Goal: Task Accomplishment & Management: Manage account settings

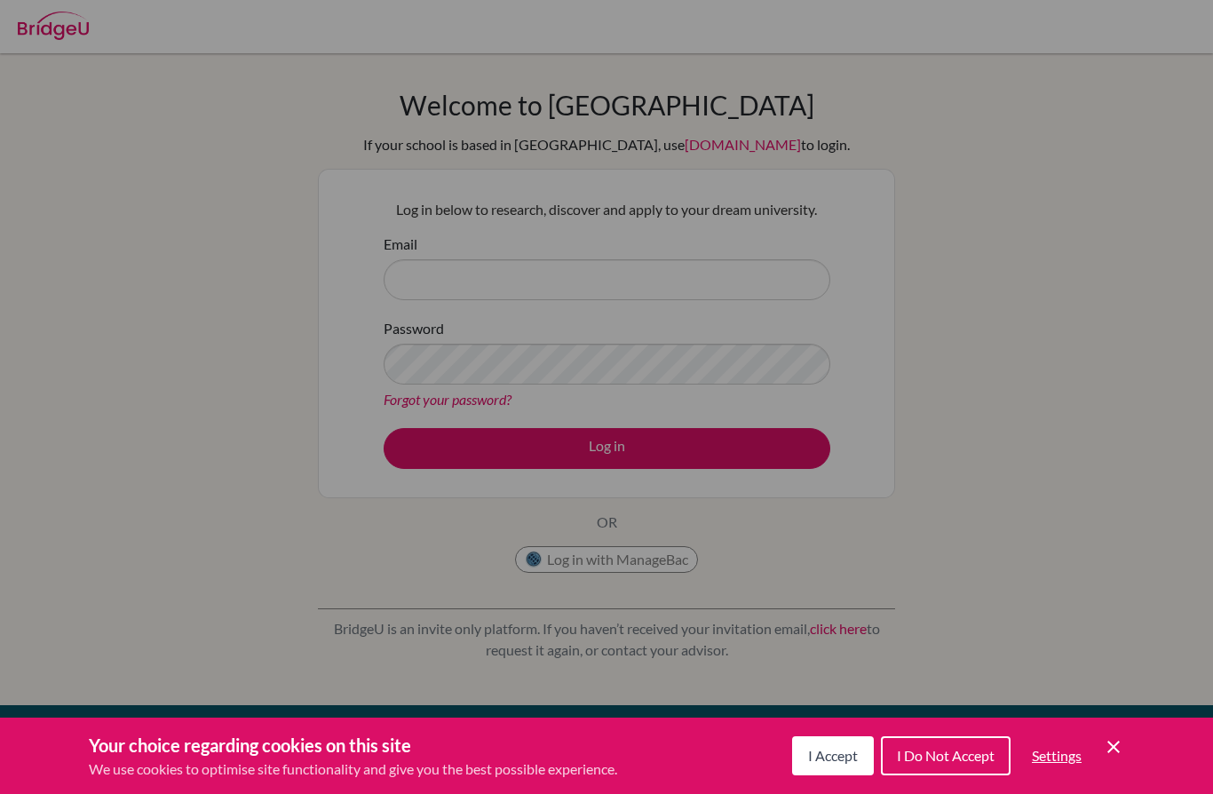
click at [841, 750] on span "I Accept" at bounding box center [833, 755] width 50 height 17
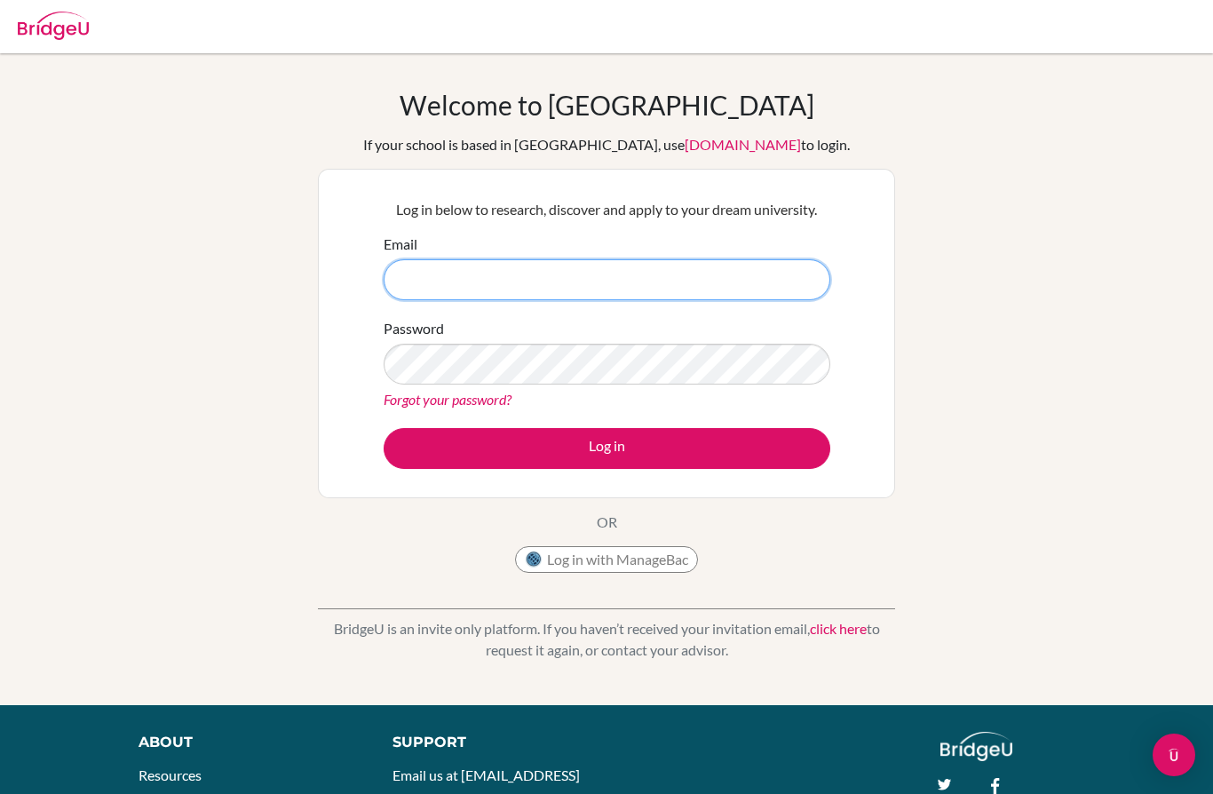
click at [636, 278] on input "Email" at bounding box center [607, 279] width 447 height 41
type input "audrey.sugianto@springfieldschoo.online"
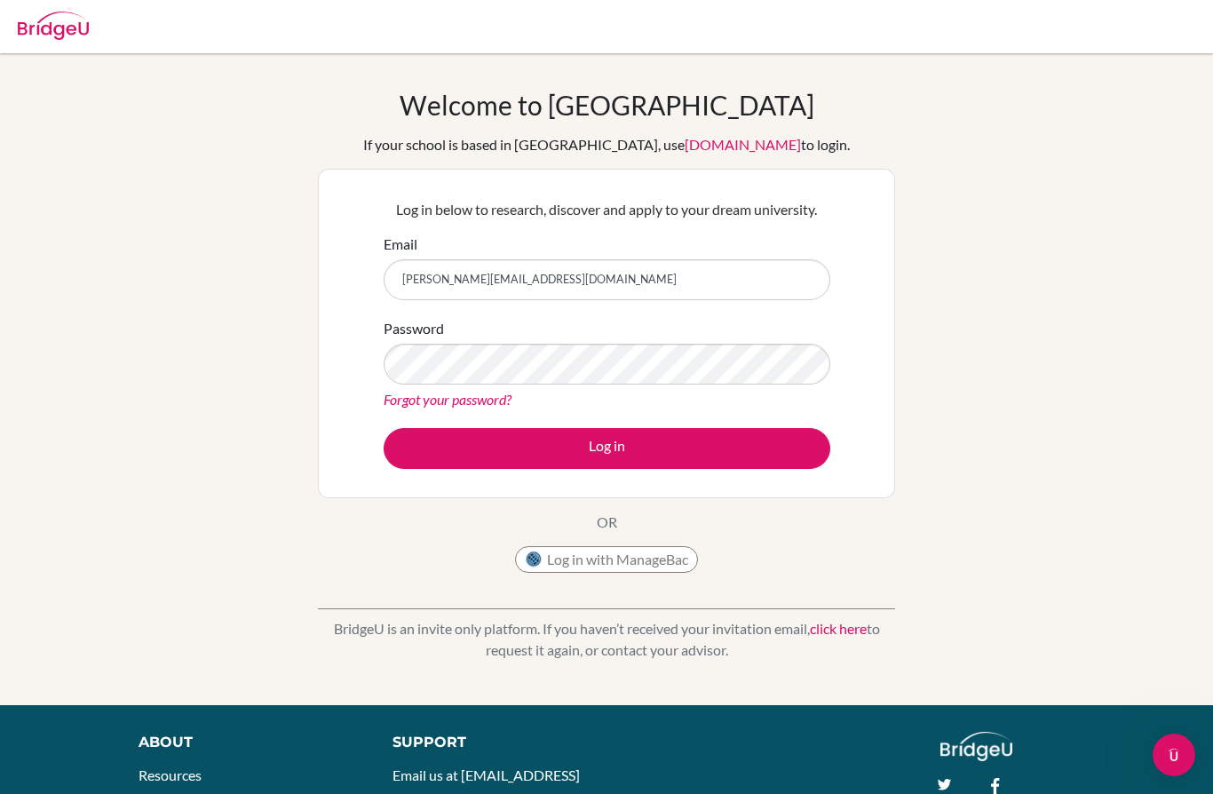
click at [958, 225] on div "Welcome to BridgeU If your school is based in China, use app.bridge-u.com.cn to…" at bounding box center [606, 379] width 1213 height 581
click at [497, 398] on link "Forgot your password?" at bounding box center [448, 399] width 128 height 17
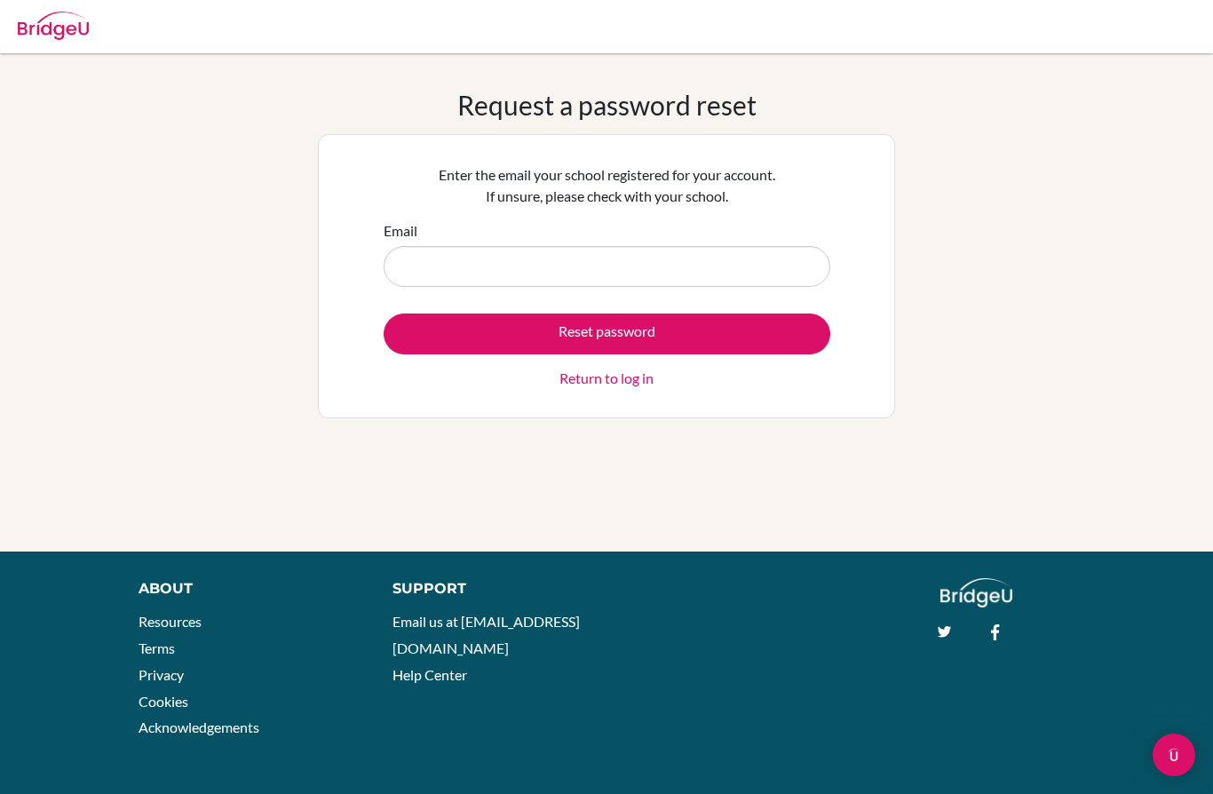
click at [730, 274] on input "Email" at bounding box center [607, 266] width 447 height 41
type input "[PERSON_NAME][EMAIL_ADDRESS][DOMAIN_NAME]"
click at [1012, 259] on div "Request a password reset Enter the email your school registered for your accoun…" at bounding box center [606, 302] width 1213 height 427
click at [734, 329] on button "Reset password" at bounding box center [607, 333] width 447 height 41
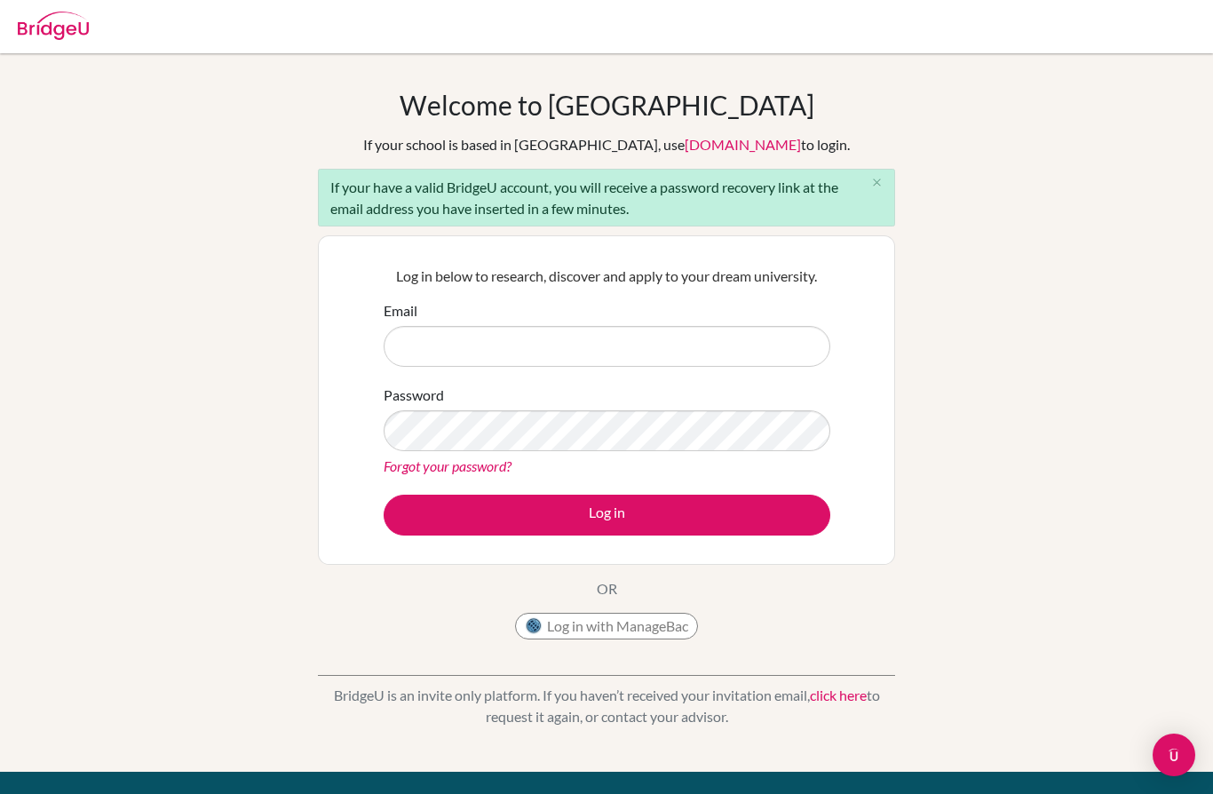
click at [643, 340] on input "Email" at bounding box center [607, 346] width 447 height 41
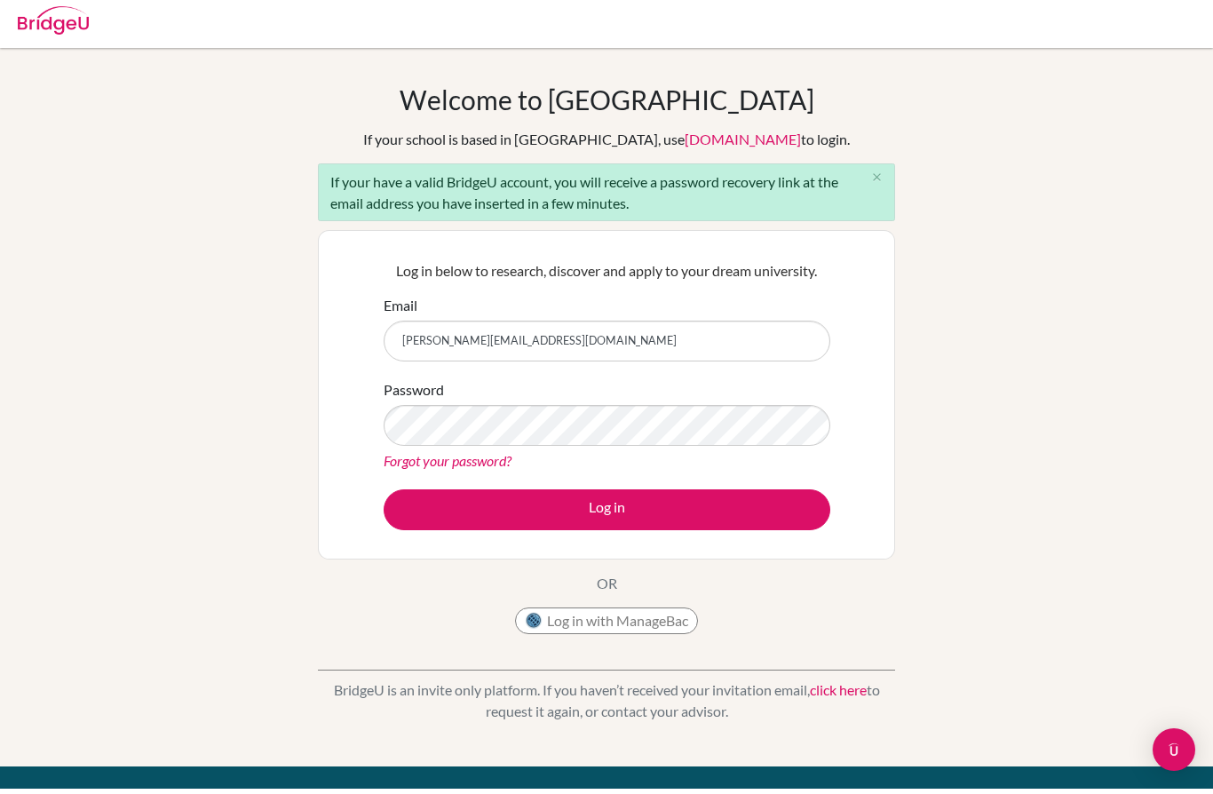
type input "[PERSON_NAME][EMAIL_ADDRESS][DOMAIN_NAME]"
click at [1018, 275] on div "Welcome to BridgeU If your school is based in China, use app.bridge-u.com.cn to…" at bounding box center [606, 412] width 1213 height 647
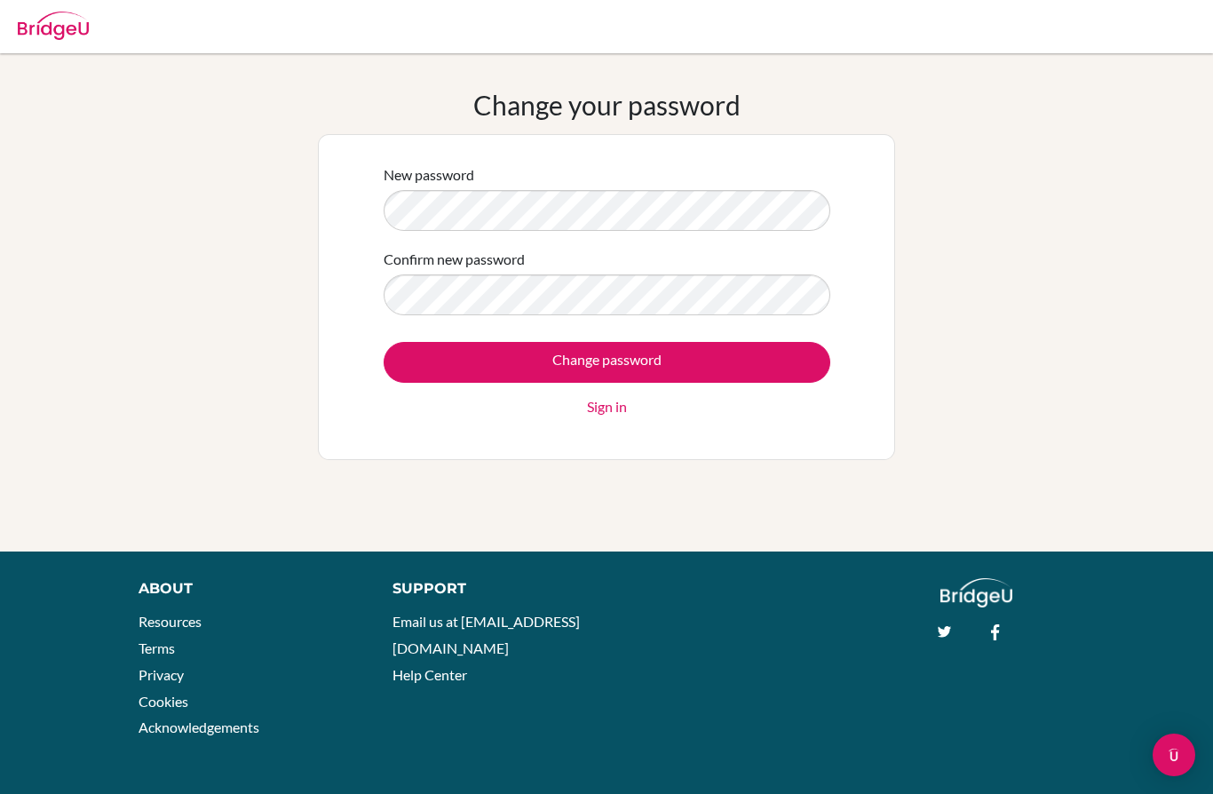
click at [992, 234] on div "Change your password New password Confirm new password Change password Sign in" at bounding box center [606, 302] width 1213 height 427
click at [715, 361] on input "Change password" at bounding box center [607, 362] width 447 height 41
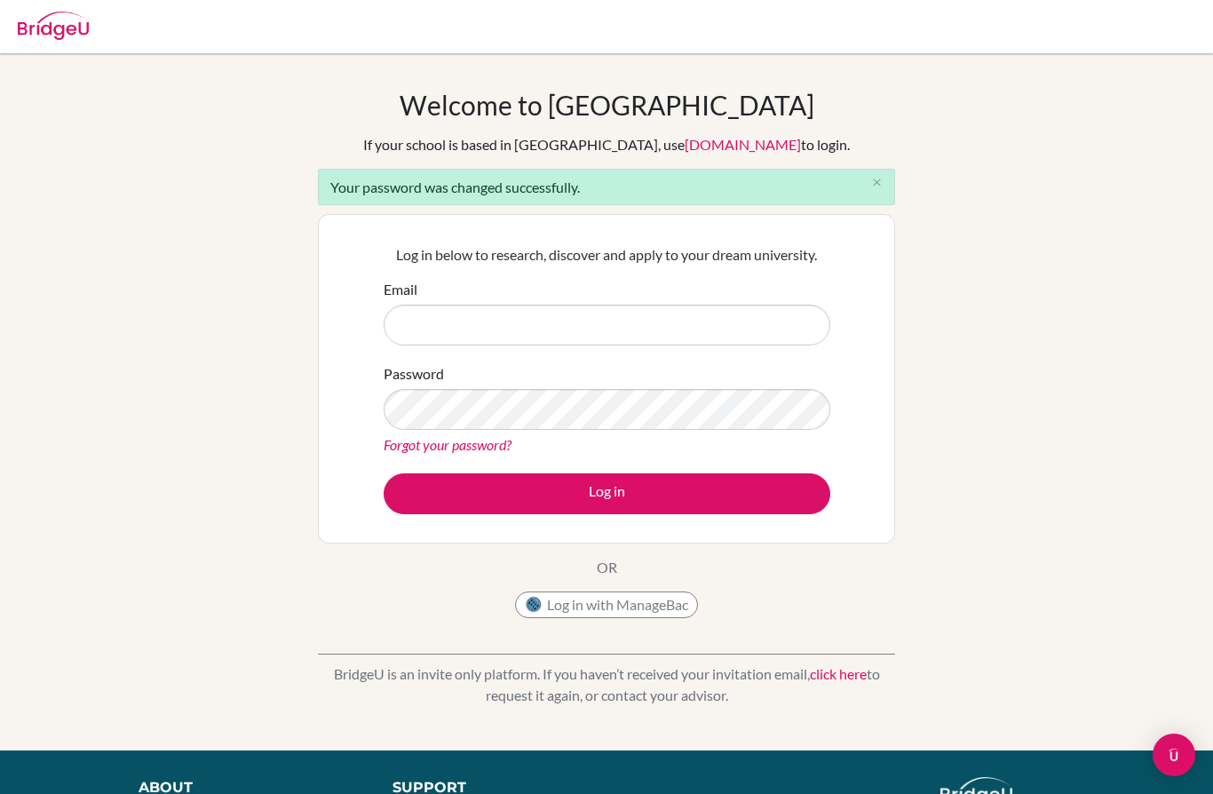
click at [760, 323] on input "Email" at bounding box center [607, 325] width 447 height 41
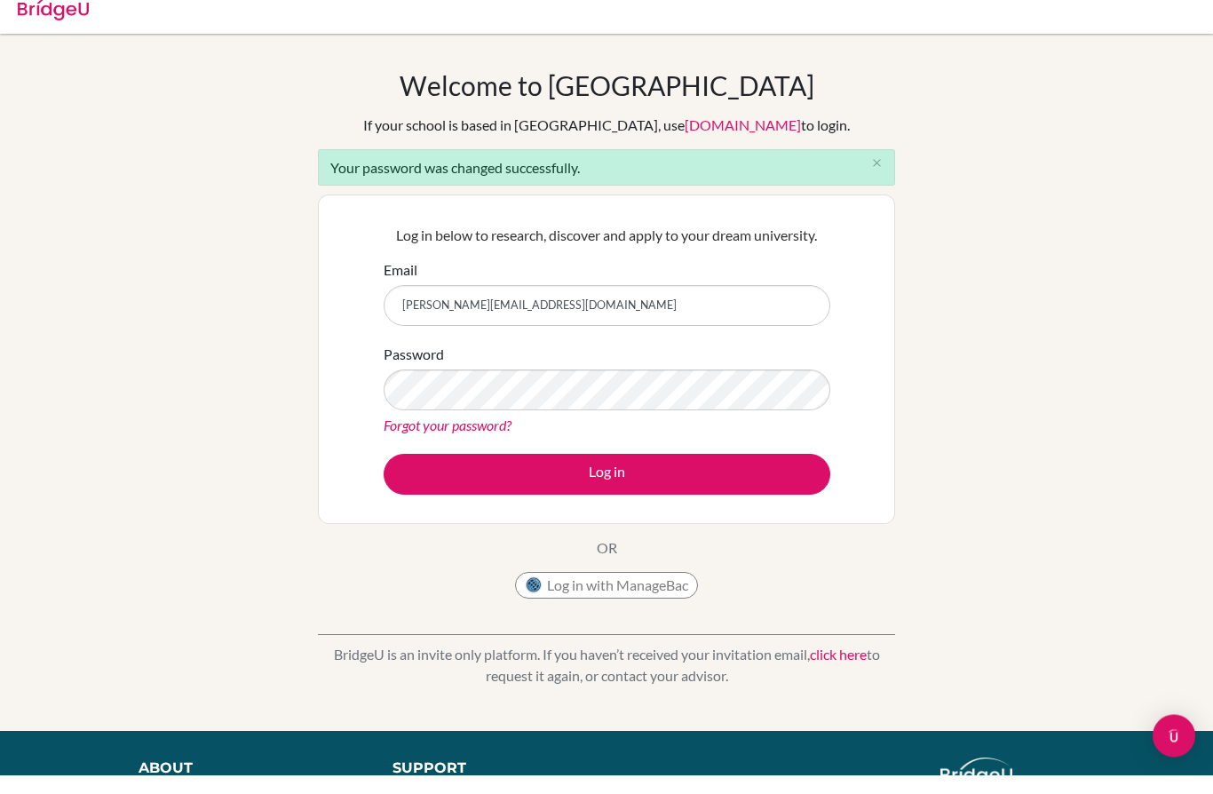
type input "[PERSON_NAME][EMAIL_ADDRESS][DOMAIN_NAME]"
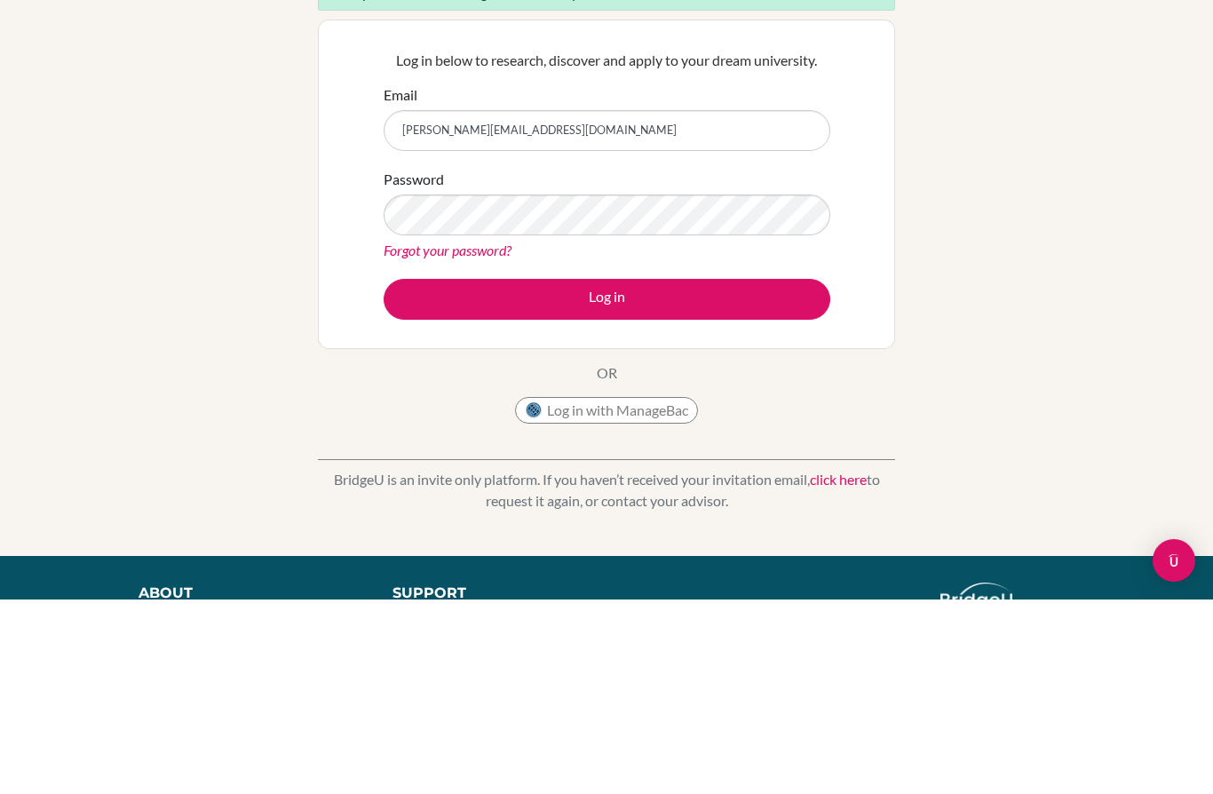
click at [667, 473] on button "Log in" at bounding box center [607, 493] width 447 height 41
